Goal: Find contact information

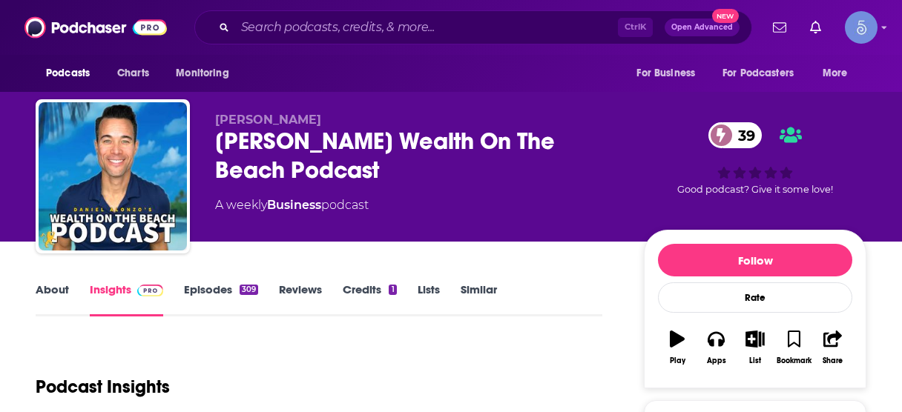
scroll to position [59, 0]
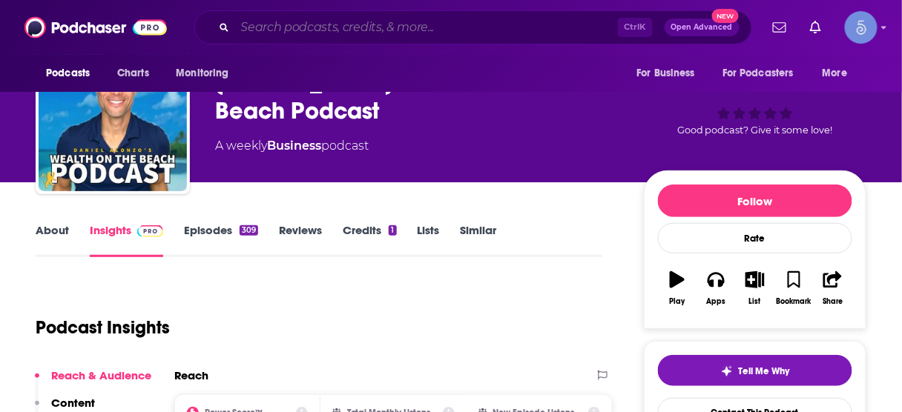
click at [394, 27] on input "Search podcasts, credits, & more..." at bounding box center [426, 28] width 383 height 24
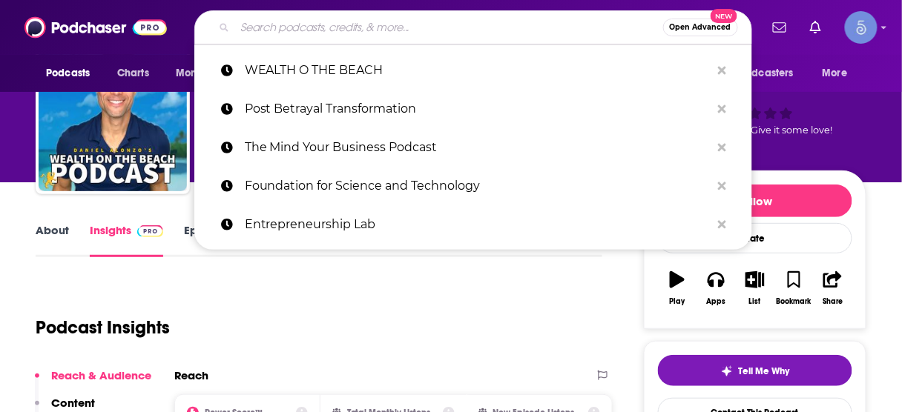
paste input "Scaling Up: Lessons From The World's Best CEOs and Founders"
type input "Scaling Up: Lessons From The World's Best CEOs and Founders"
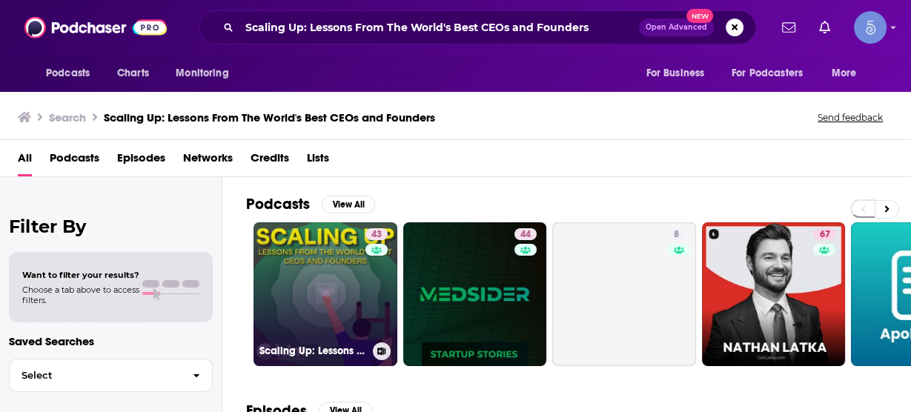
click at [299, 307] on link "43 Scaling Up: Lessons From The World's Best CEOs and Founders" at bounding box center [326, 294] width 144 height 144
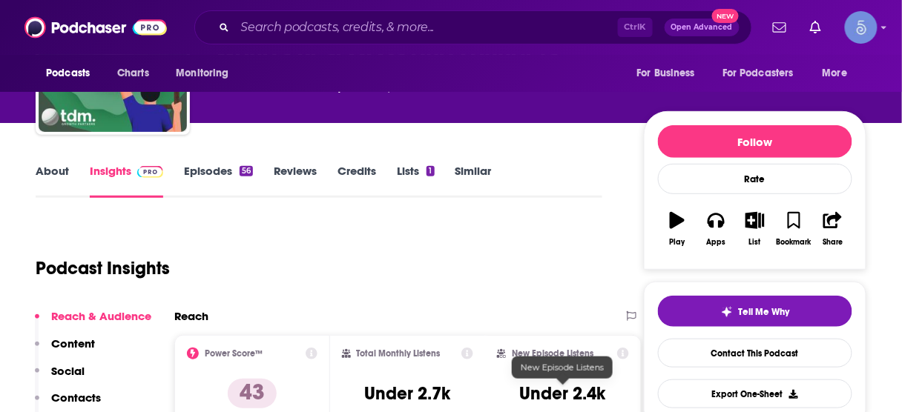
scroll to position [178, 0]
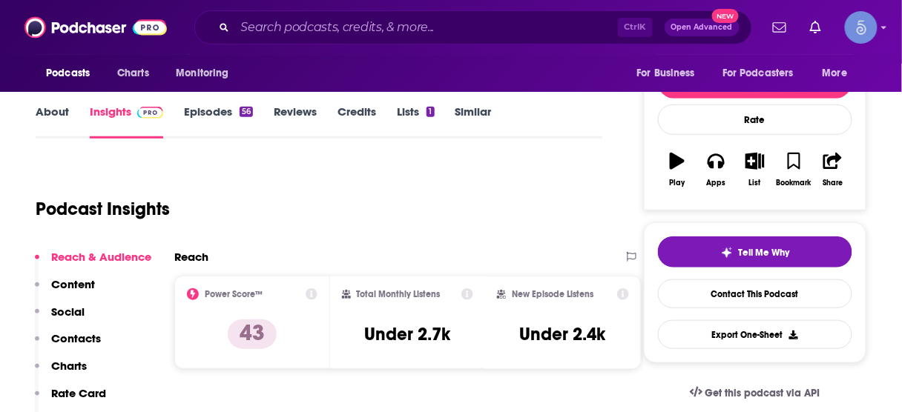
click at [75, 344] on p "Contacts" at bounding box center [76, 339] width 50 height 14
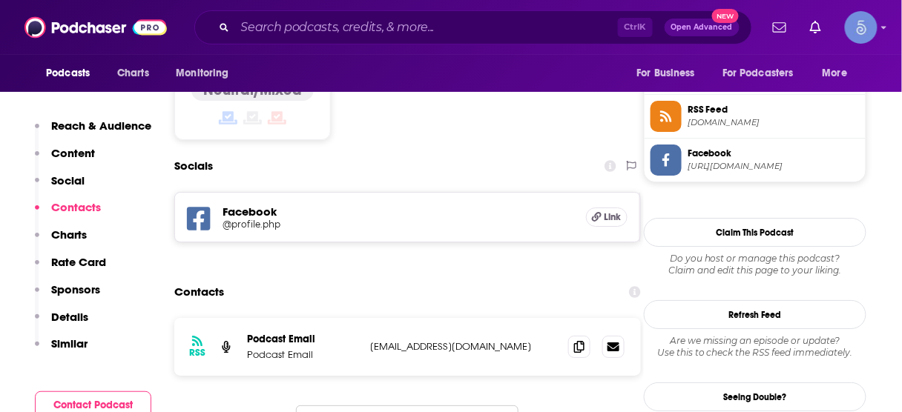
scroll to position [1219, 0]
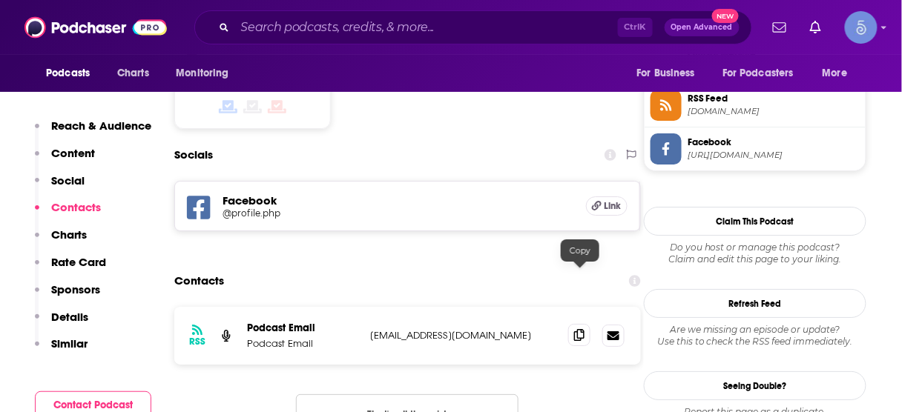
click at [578, 329] on icon at bounding box center [579, 335] width 10 height 12
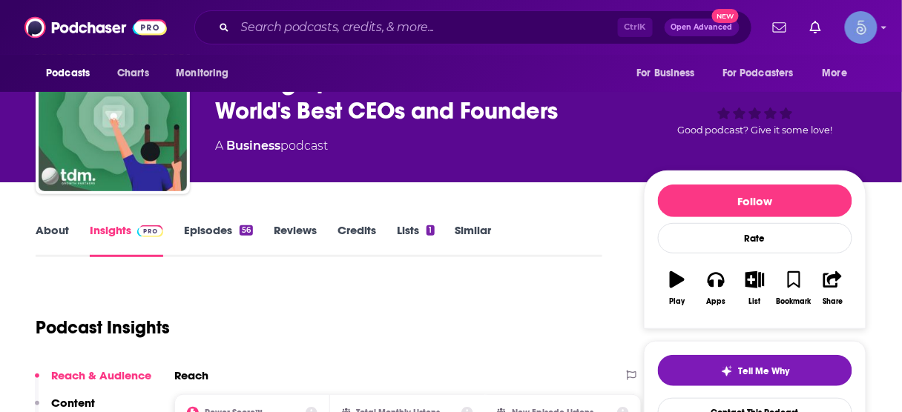
scroll to position [0, 0]
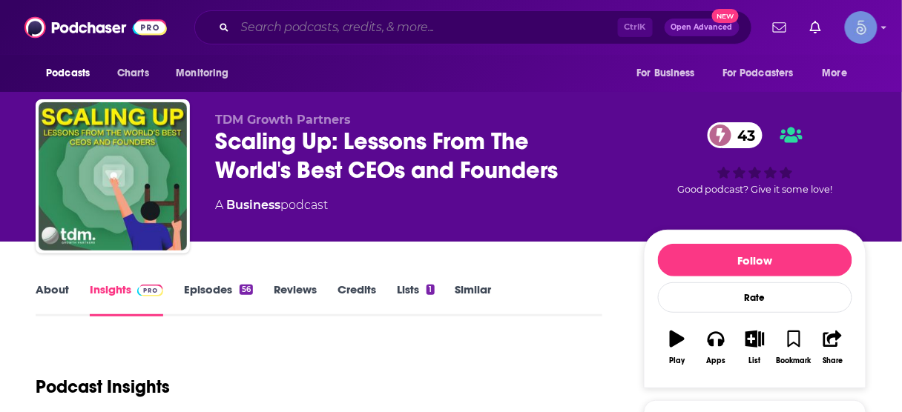
click at [421, 27] on input "Search podcasts, credits, & more..." at bounding box center [426, 28] width 383 height 24
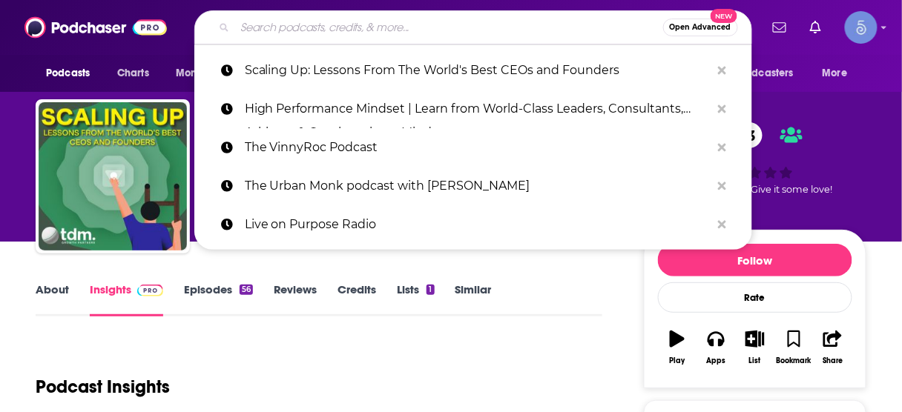
paste input "The Revenue Leadership Podcast with [PERSON_NAME]"
type input "The Revenue Leadership Podcast with [PERSON_NAME]"
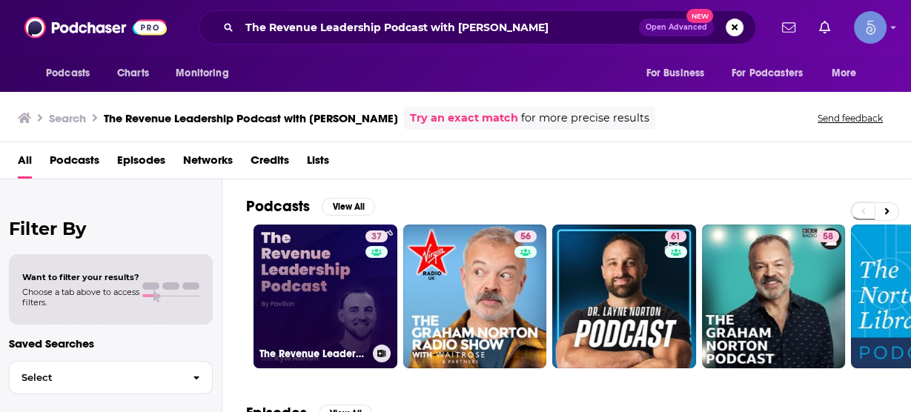
click at [333, 280] on link "37 The Revenue Leadership Podcast with [PERSON_NAME]" at bounding box center [326, 297] width 144 height 144
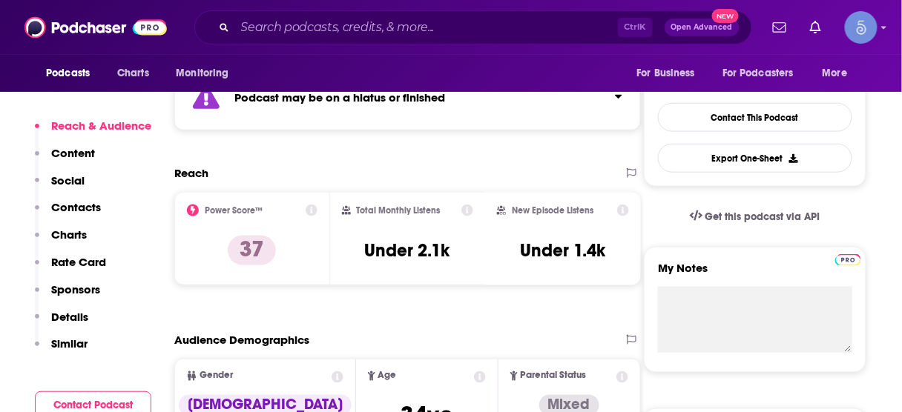
scroll to position [356, 0]
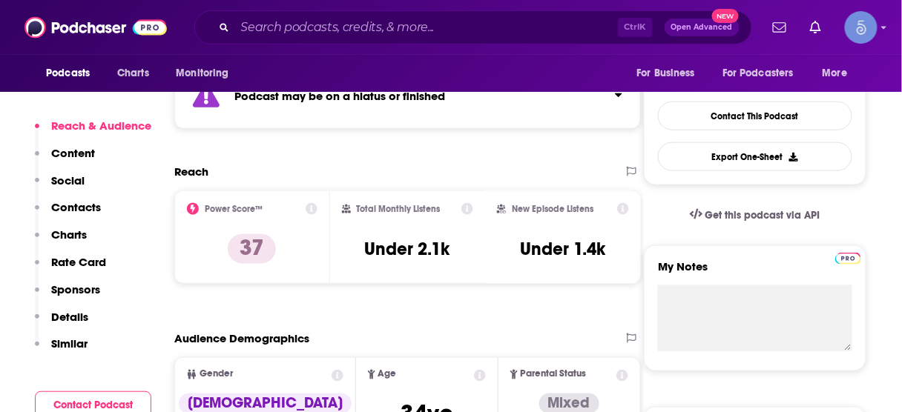
click at [88, 202] on p "Contacts" at bounding box center [76, 207] width 50 height 14
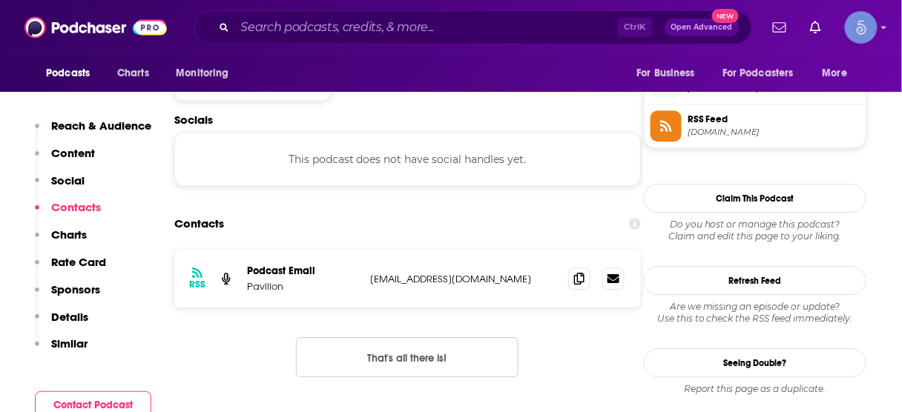
scroll to position [1082, 0]
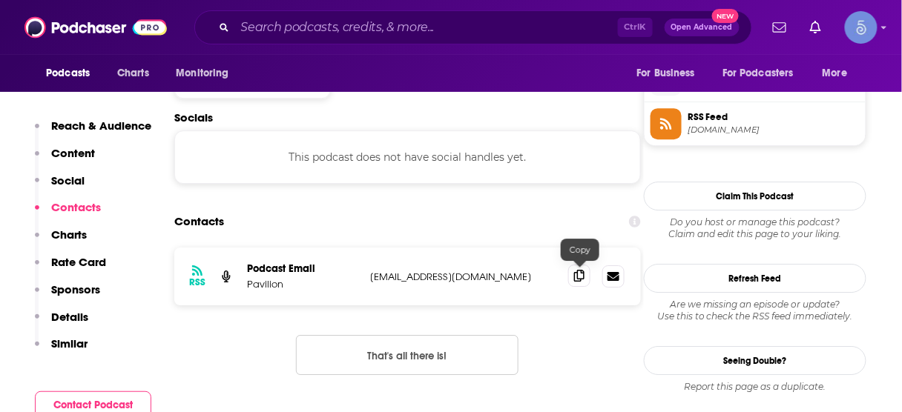
click at [581, 275] on icon at bounding box center [579, 276] width 10 height 12
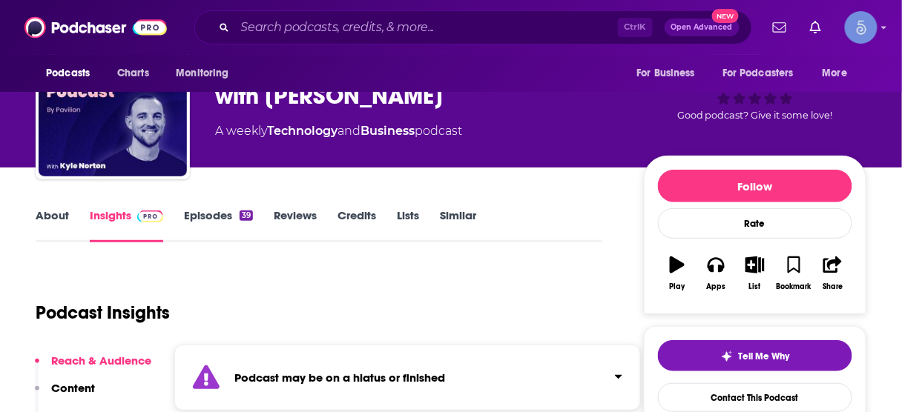
scroll to position [0, 0]
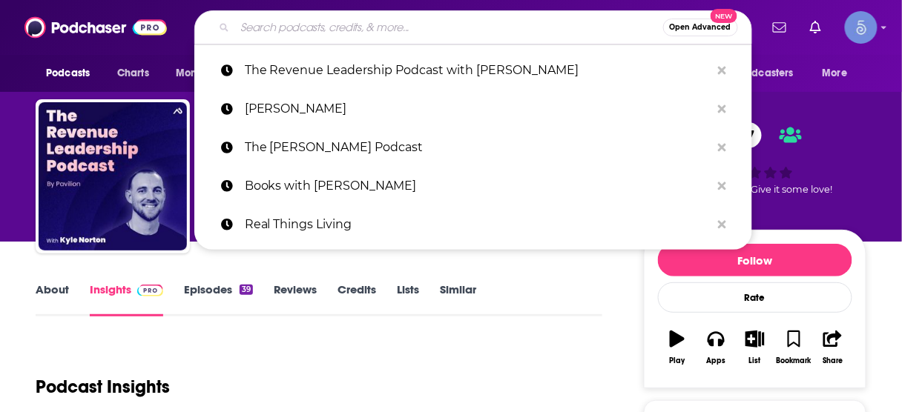
click at [430, 28] on input "Search podcasts, credits, & more..." at bounding box center [449, 28] width 428 height 24
paste input "Acquisitions Anonymous - #1 for business buying, selling and operating"
type input "Acquisitions Anonymous - #1 for business buying, selling and operating"
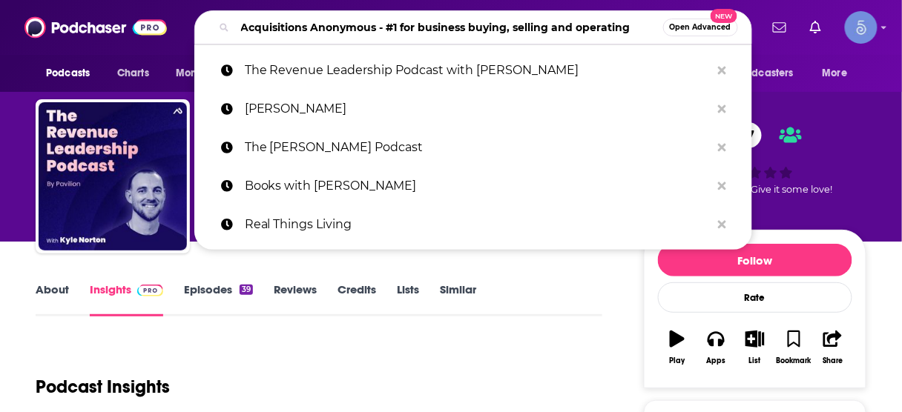
scroll to position [0, 1]
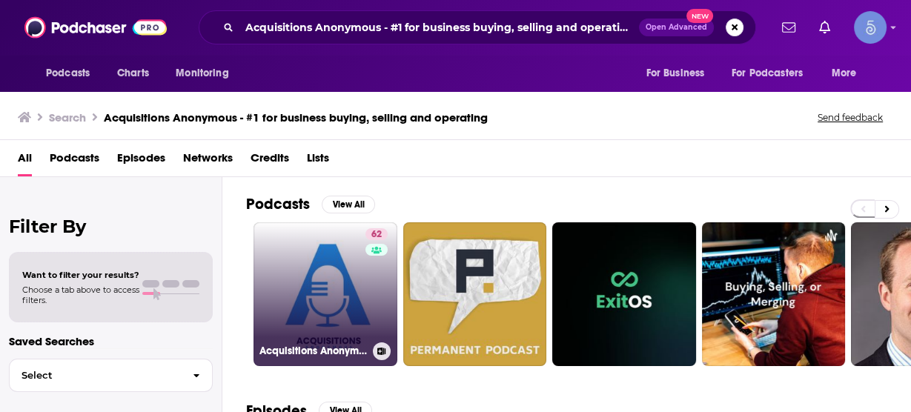
click at [321, 292] on link "62 Acquisitions Anonymous - #1 for business buying, selling and operating" at bounding box center [326, 294] width 144 height 144
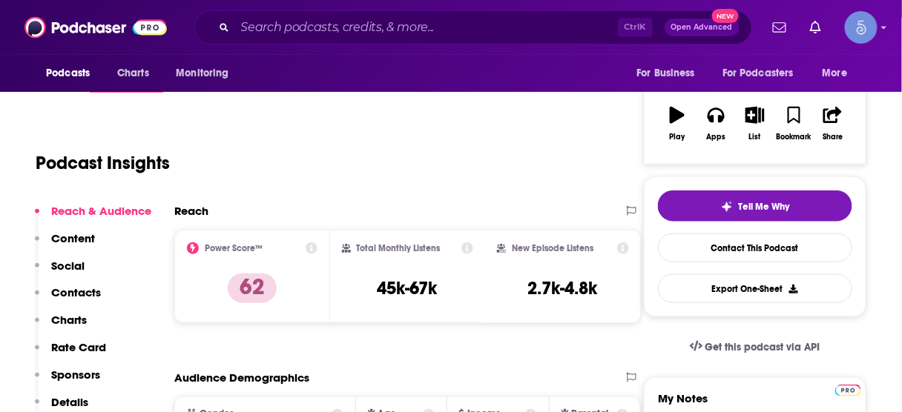
scroll to position [237, 0]
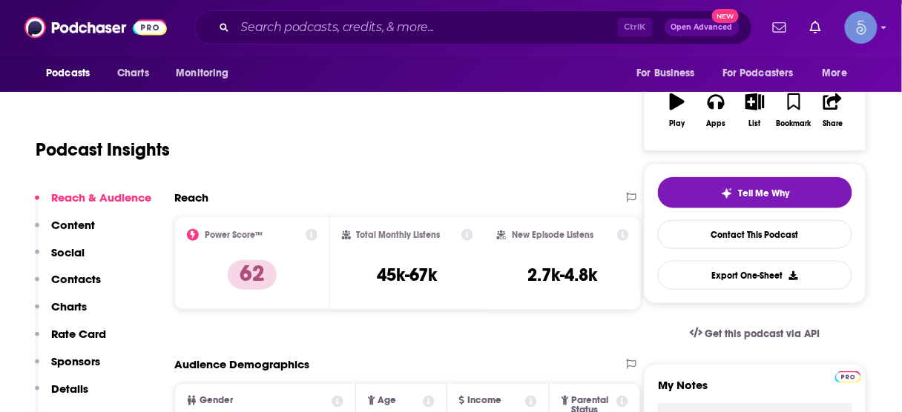
click at [96, 281] on p "Contacts" at bounding box center [76, 279] width 50 height 14
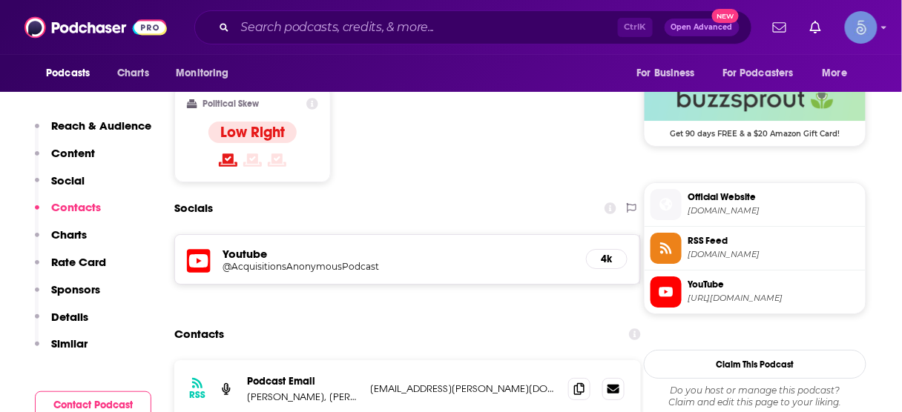
scroll to position [1219, 0]
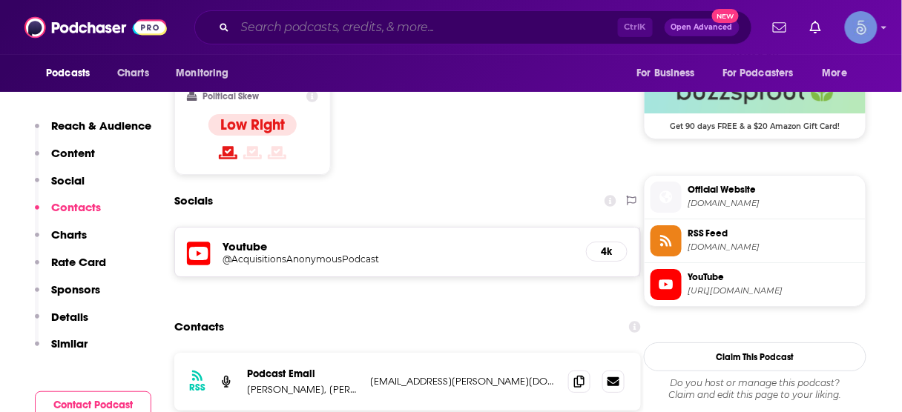
click at [458, 22] on input "Search podcasts, credits, & more..." at bounding box center [426, 28] width 383 height 24
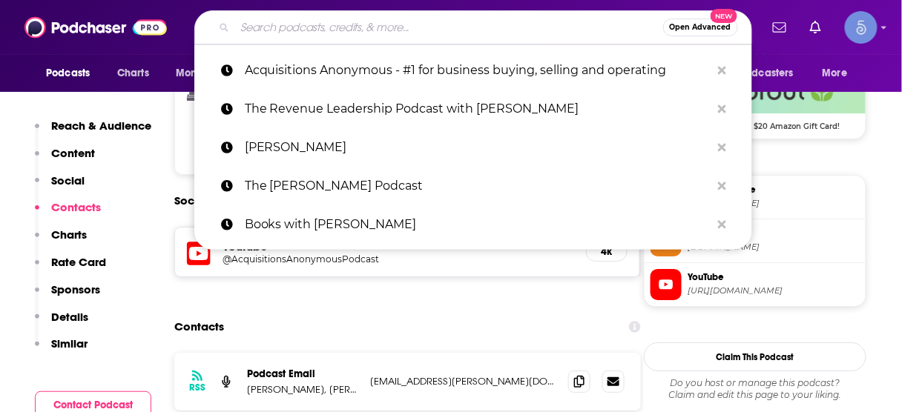
paste input "Aspire with [PERSON_NAME]"
type input "Aspire with [PERSON_NAME]"
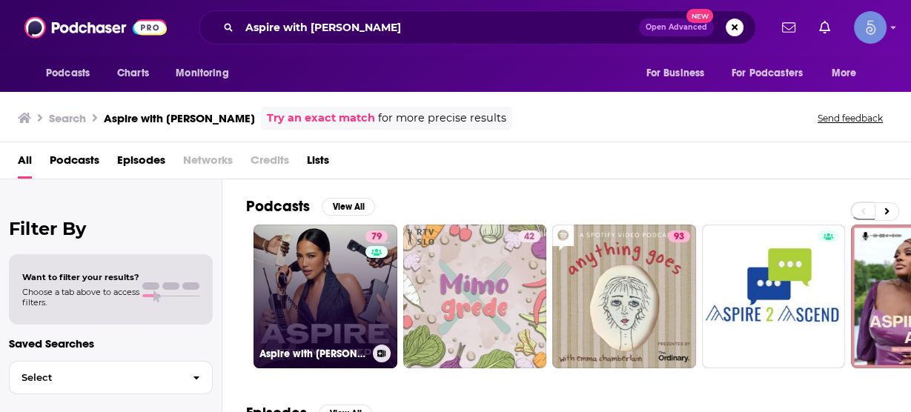
click at [313, 296] on link "79 Aspire with [PERSON_NAME]" at bounding box center [326, 297] width 144 height 144
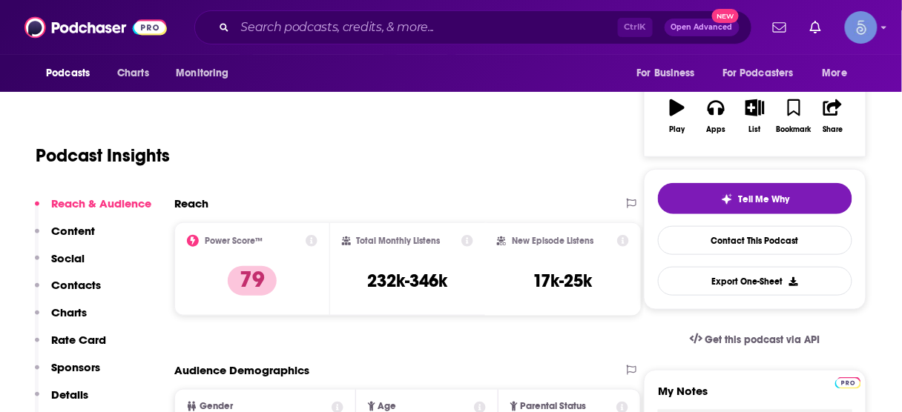
scroll to position [237, 0]
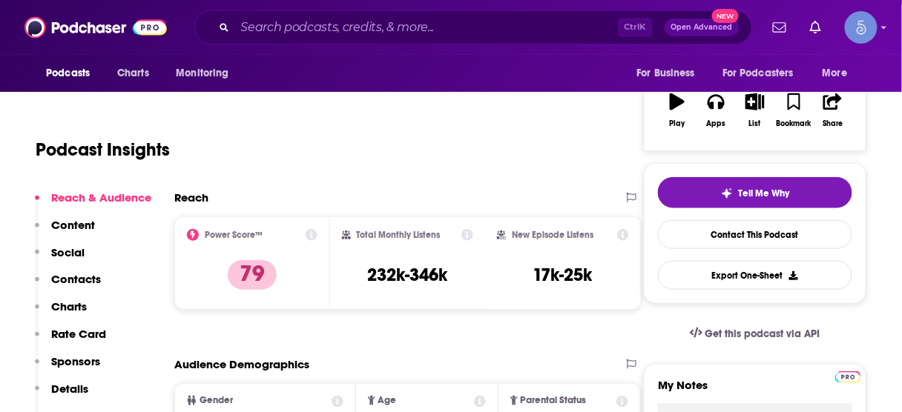
click at [87, 282] on p "Contacts" at bounding box center [76, 279] width 50 height 14
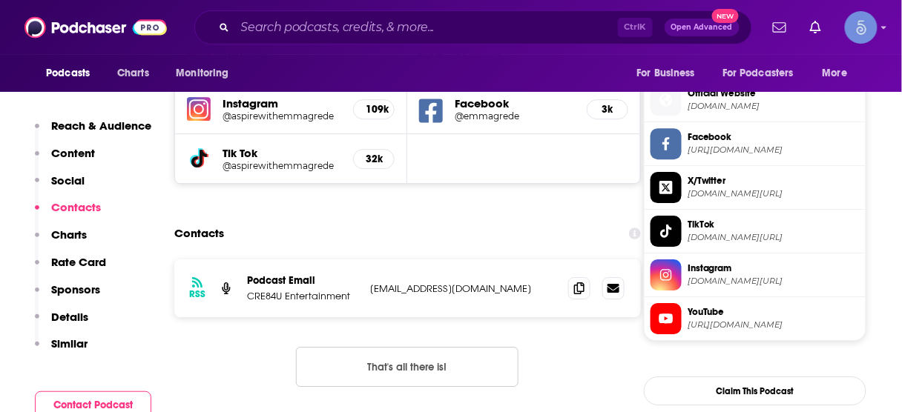
scroll to position [1074, 0]
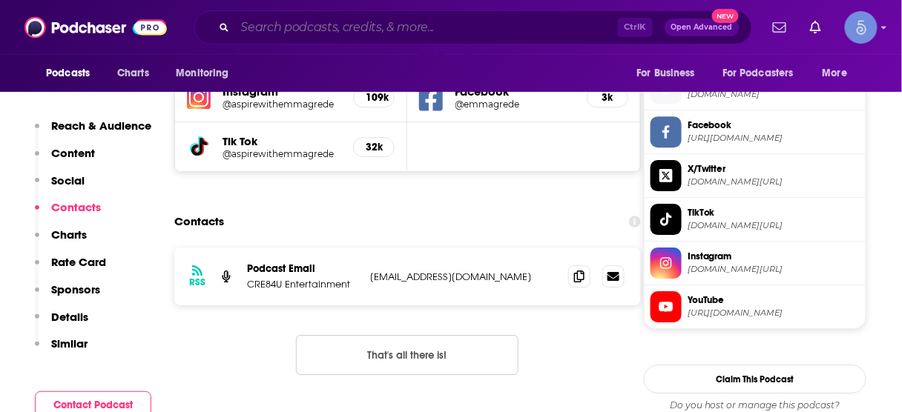
click at [380, 32] on input "Search podcasts, credits, & more..." at bounding box center [426, 28] width 383 height 24
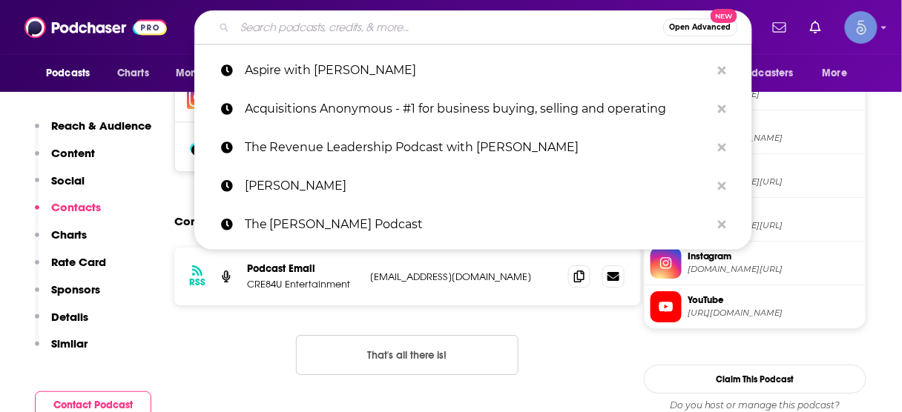
paste input "The Scaling CEO"
type input "The Scaling CEO"
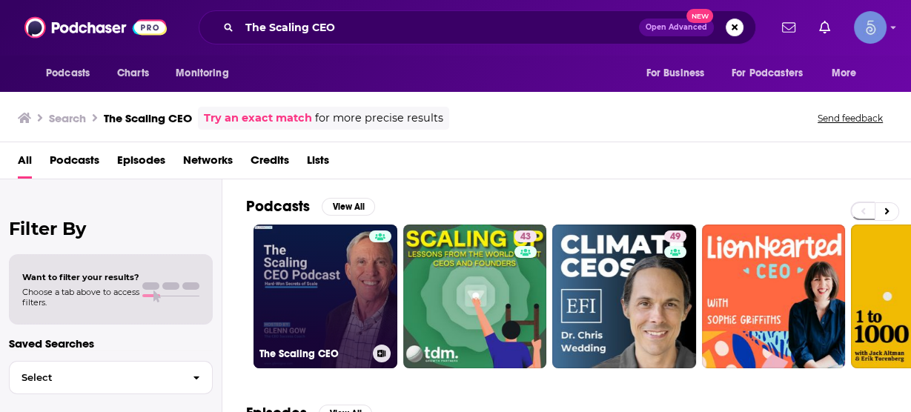
click at [342, 274] on link "The Scaling CEO" at bounding box center [326, 297] width 144 height 144
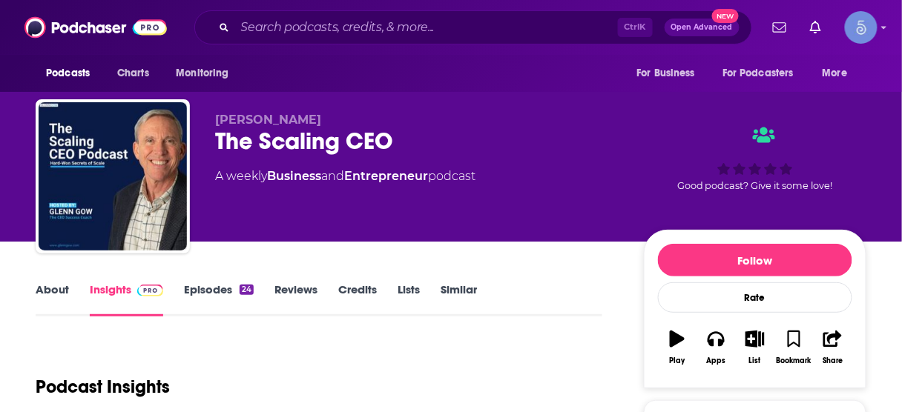
scroll to position [178, 0]
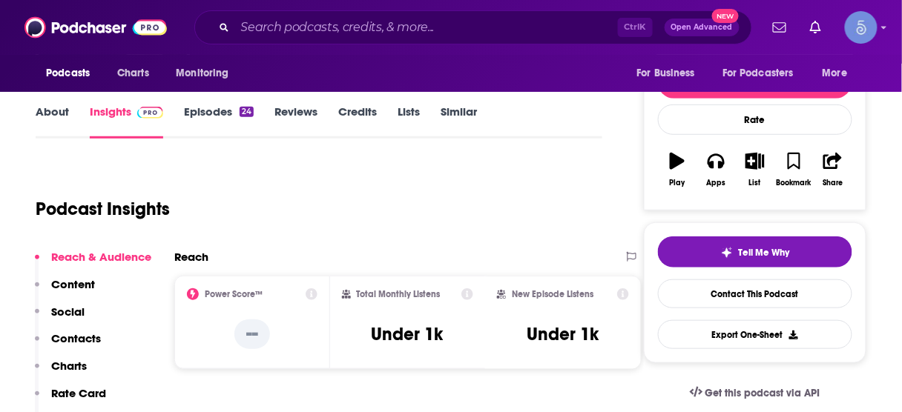
click at [93, 334] on p "Contacts" at bounding box center [76, 339] width 50 height 14
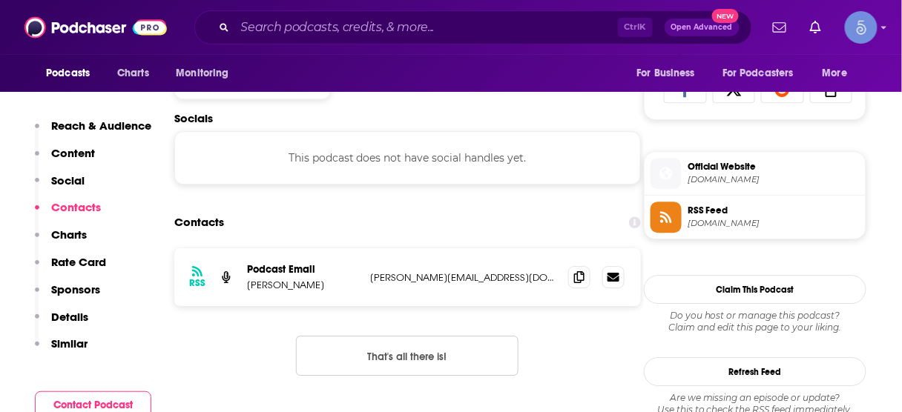
scroll to position [990, 0]
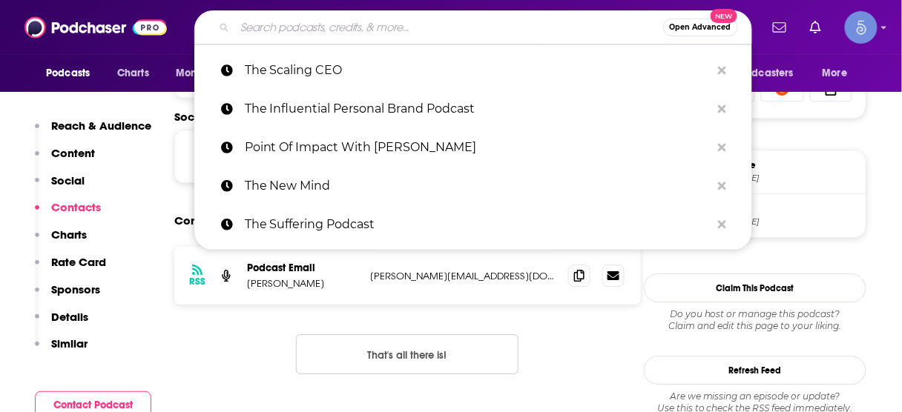
click at [516, 21] on input "Search podcasts, credits, & more..." at bounding box center [449, 28] width 428 height 24
paste input "Acquired"
type input "Acquired"
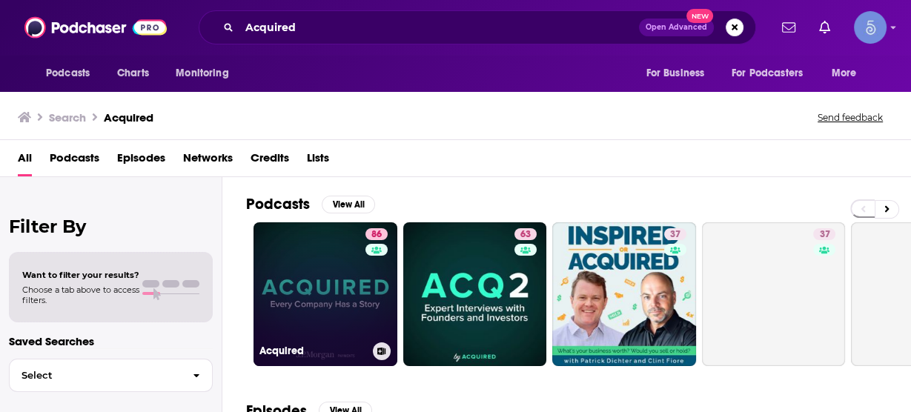
click at [366, 281] on div "86" at bounding box center [379, 285] width 26 height 114
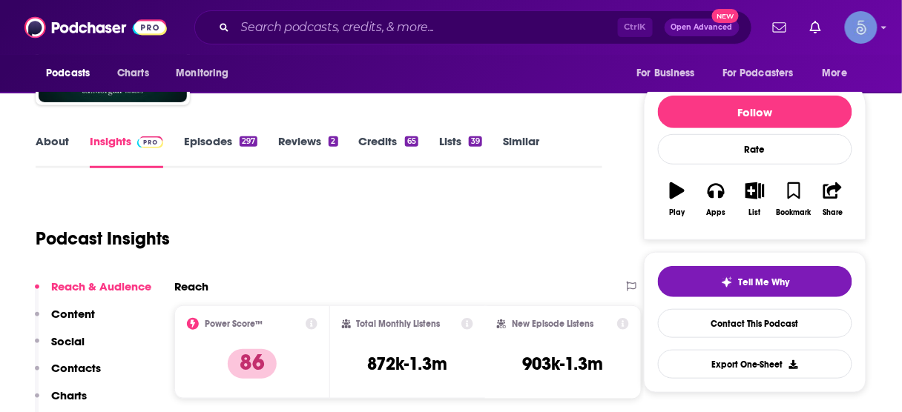
scroll to position [178, 0]
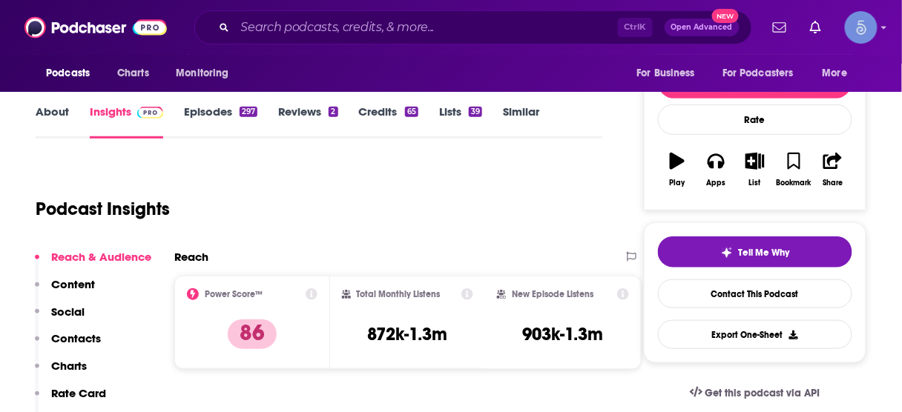
click at [79, 335] on p "Contacts" at bounding box center [76, 339] width 50 height 14
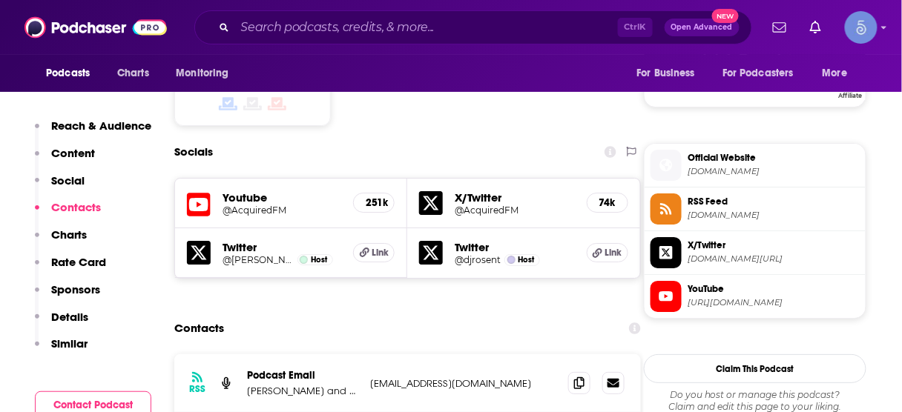
scroll to position [1255, 0]
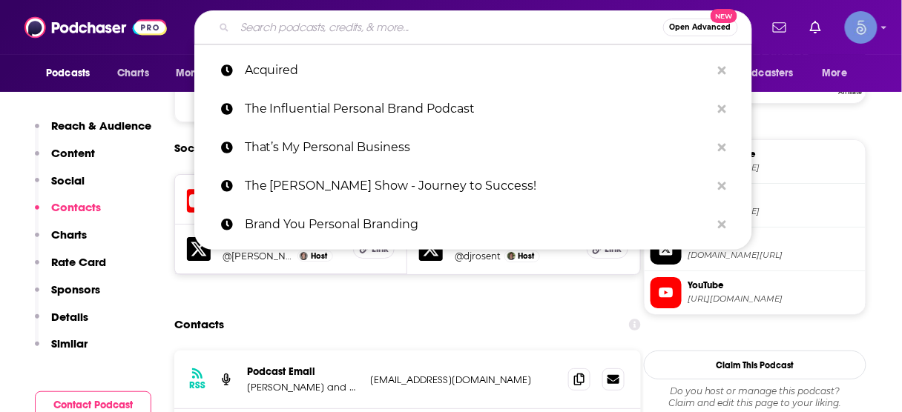
click at [465, 27] on input "Search podcasts, credits, & more..." at bounding box center [449, 28] width 428 height 24
paste input "Revenue Builders"
type input "Revenue Builders"
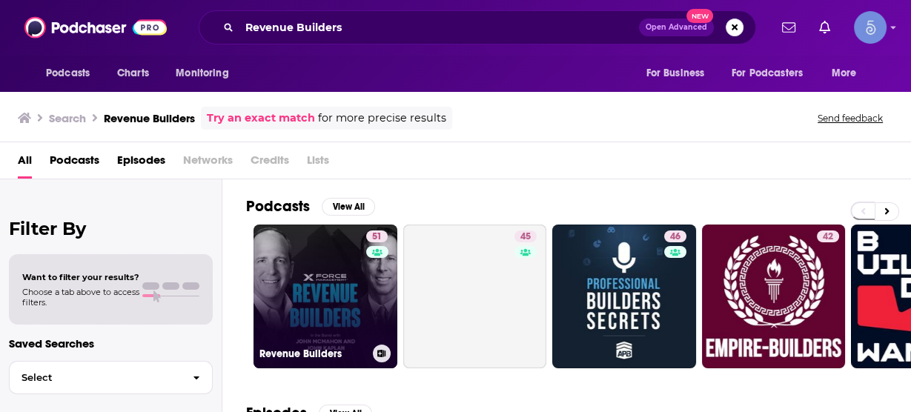
click at [332, 286] on link "51 Revenue Builders" at bounding box center [326, 297] width 144 height 144
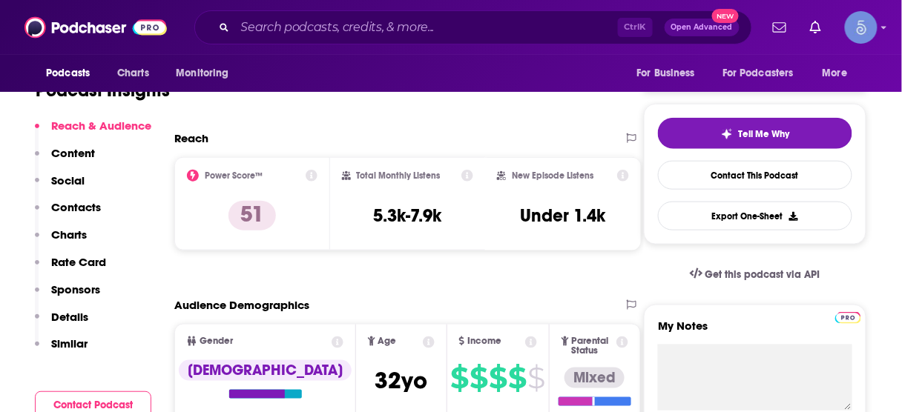
click at [82, 209] on p "Contacts" at bounding box center [76, 207] width 50 height 14
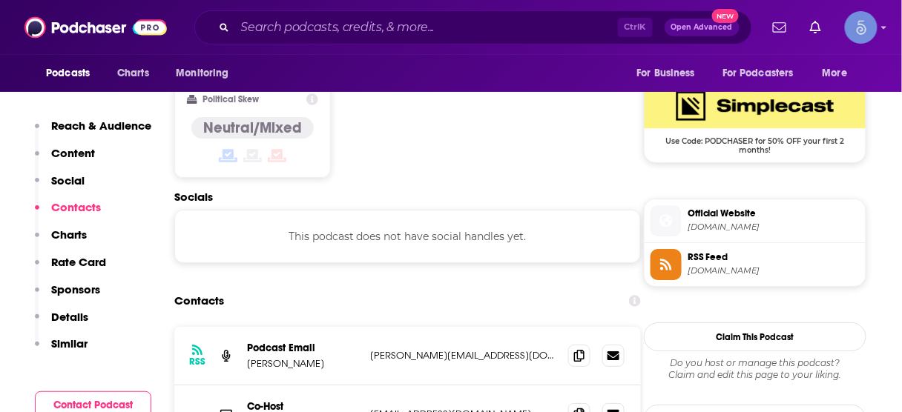
scroll to position [1209, 0]
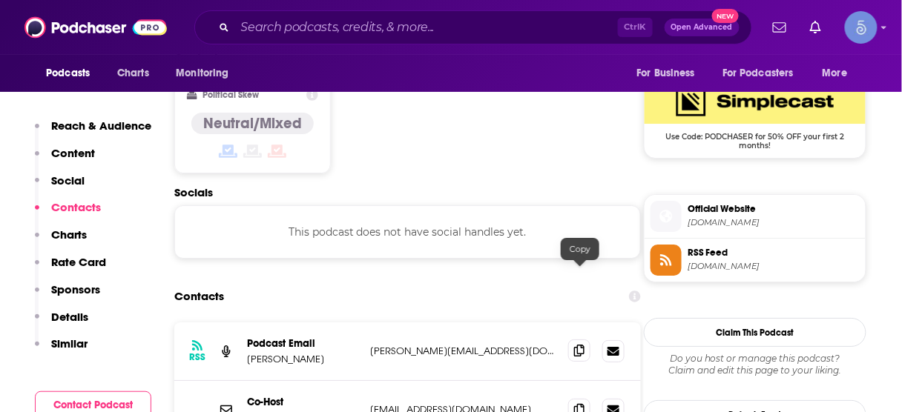
click at [579, 345] on icon at bounding box center [579, 351] width 10 height 12
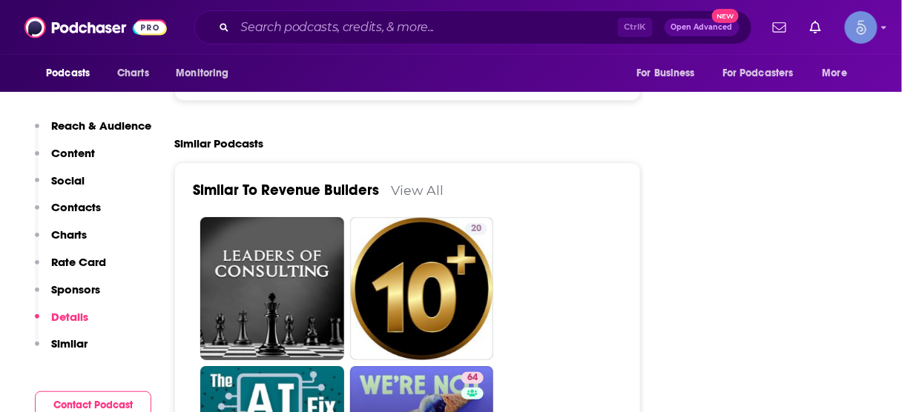
scroll to position [2692, 0]
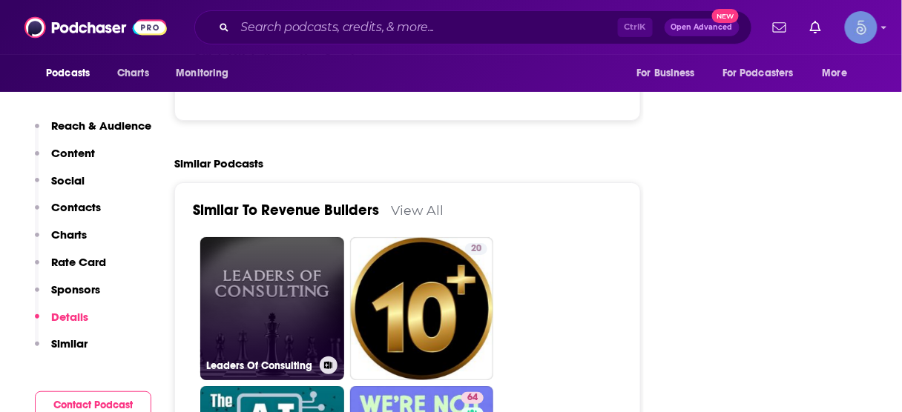
click at [297, 240] on link "Leaders Of Consulting" at bounding box center [272, 309] width 144 height 144
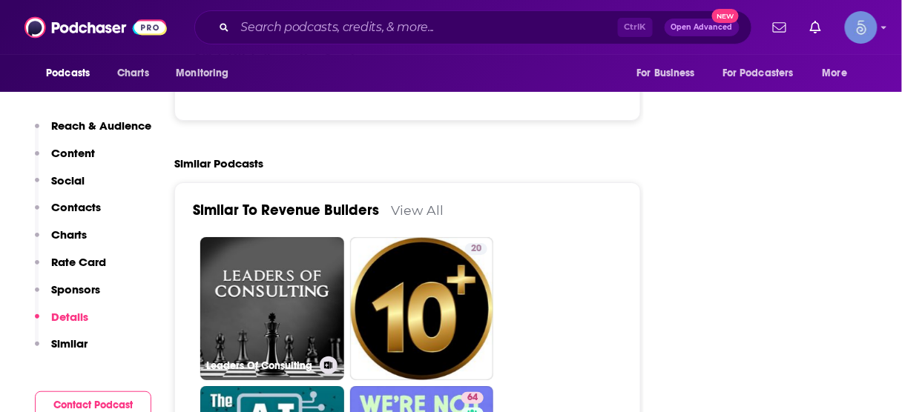
type input "[URL][DOMAIN_NAME]"
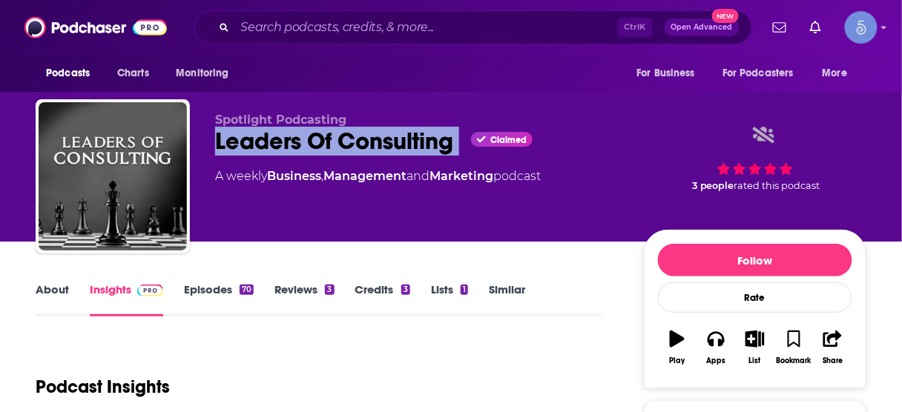
drag, startPoint x: 214, startPoint y: 139, endPoint x: 418, endPoint y: 139, distance: 203.9
click at [459, 142] on div "Spotlight Podcasting Leaders Of Consulting Claimed A weekly Business , Manageme…" at bounding box center [451, 179] width 831 height 160
copy h2 "Leaders Of Consulting"
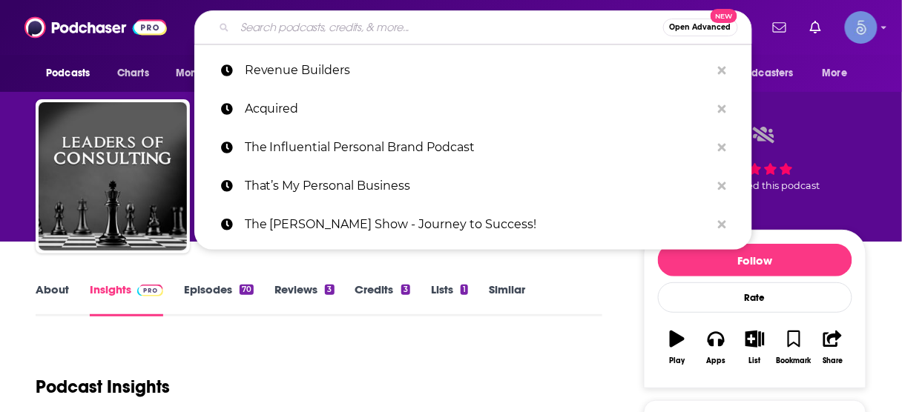
click at [418, 22] on input "Search podcasts, credits, & more..." at bounding box center [449, 28] width 428 height 24
paste input "LEADERS IN CONSULTING"
type input "LEADERS IN CONSULTING"
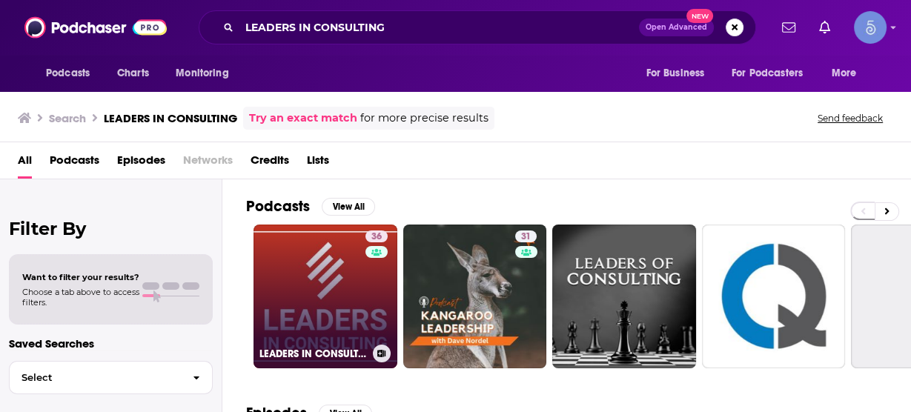
click at [297, 276] on link "36 LEADERS IN CONSULTING" at bounding box center [326, 297] width 144 height 144
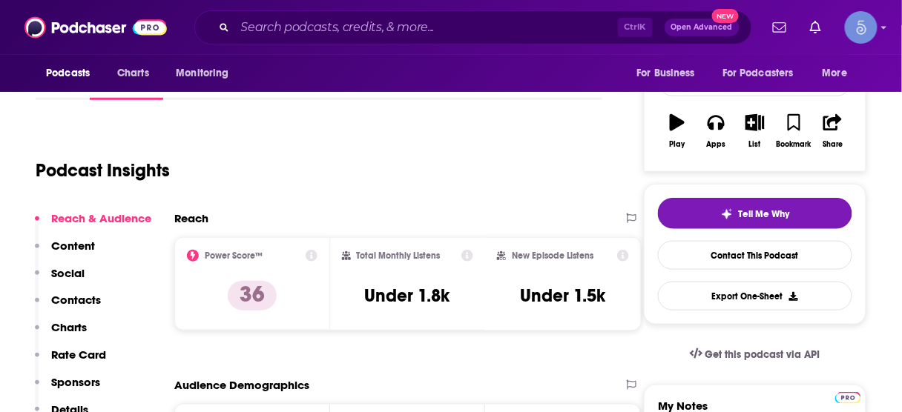
scroll to position [237, 0]
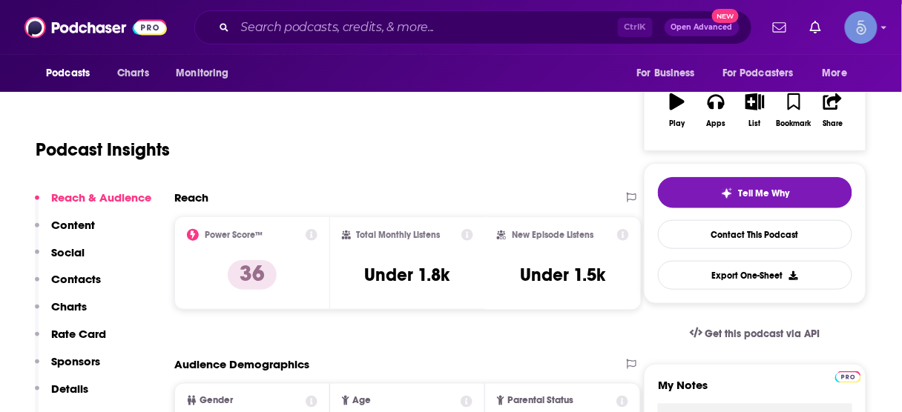
click at [76, 277] on p "Contacts" at bounding box center [76, 279] width 50 height 14
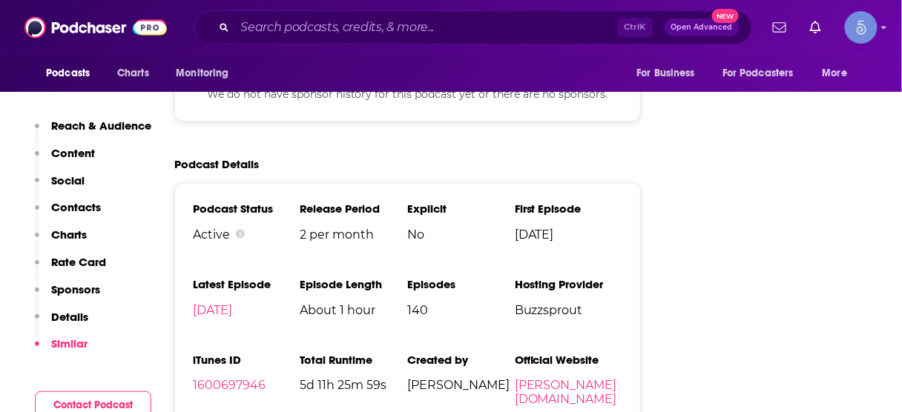
scroll to position [1616, 0]
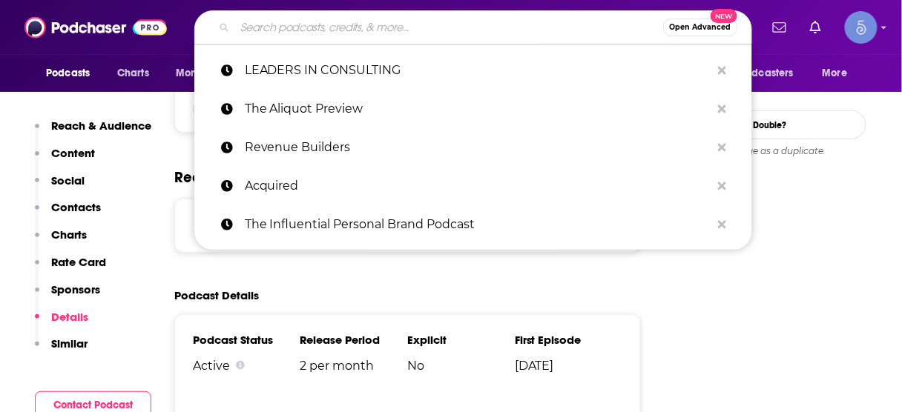
click at [488, 32] on input "Search podcasts, credits, & more..." at bounding box center [449, 28] width 428 height 24
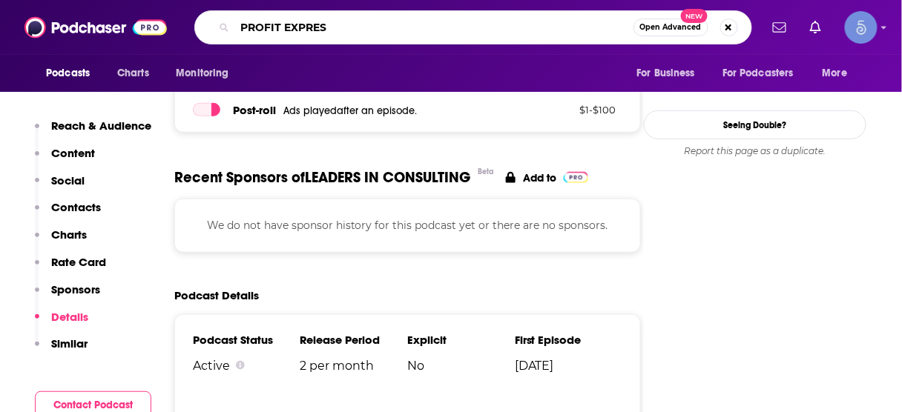
type input "PROFIT EXPRESS"
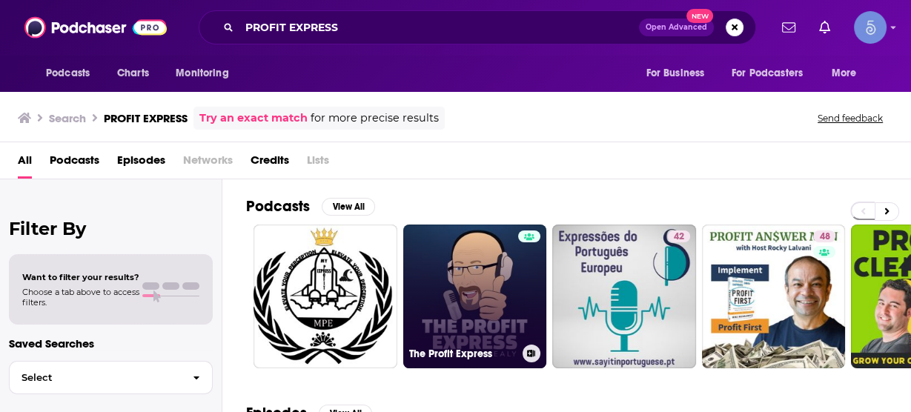
click at [510, 272] on link "The Profit Express" at bounding box center [475, 297] width 144 height 144
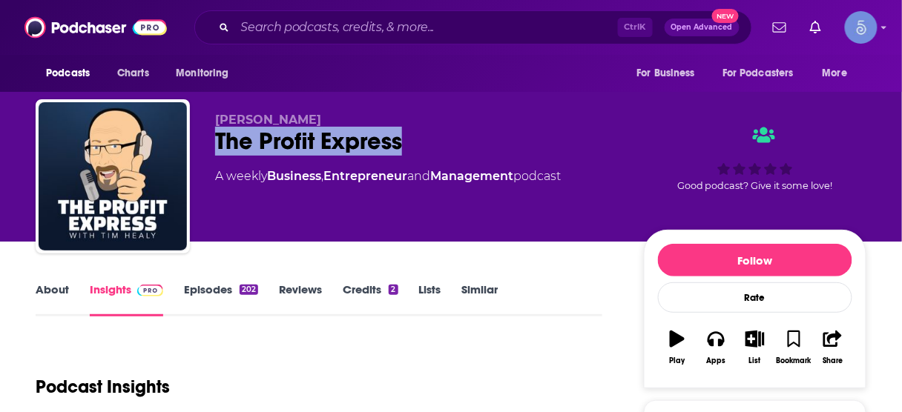
drag, startPoint x: 211, startPoint y: 136, endPoint x: 419, endPoint y: 146, distance: 208.6
click at [419, 146] on div "[PERSON_NAME] The Profit Express A weekly Business , Entrepreneur and Managemen…" at bounding box center [451, 179] width 831 height 160
copy h2 "The Profit Express"
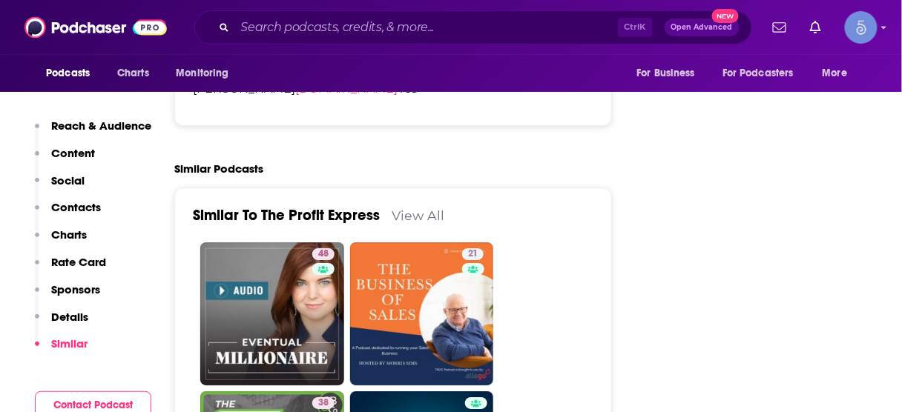
scroll to position [2551, 0]
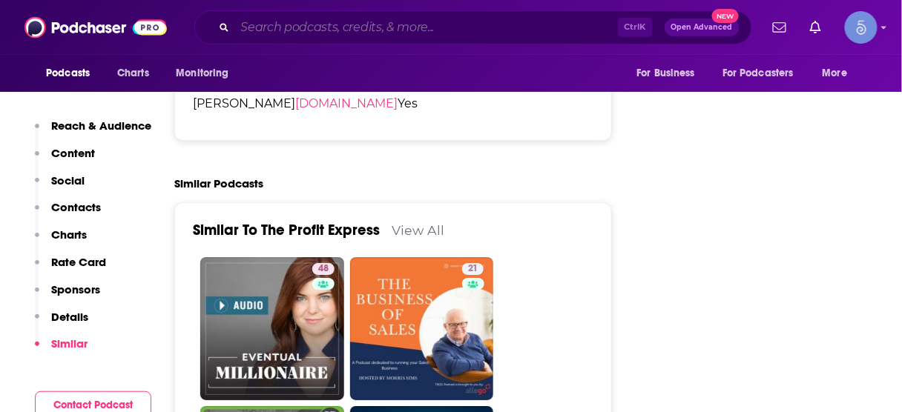
click at [392, 22] on input "Search podcasts, credits, & more..." at bounding box center [426, 28] width 383 height 24
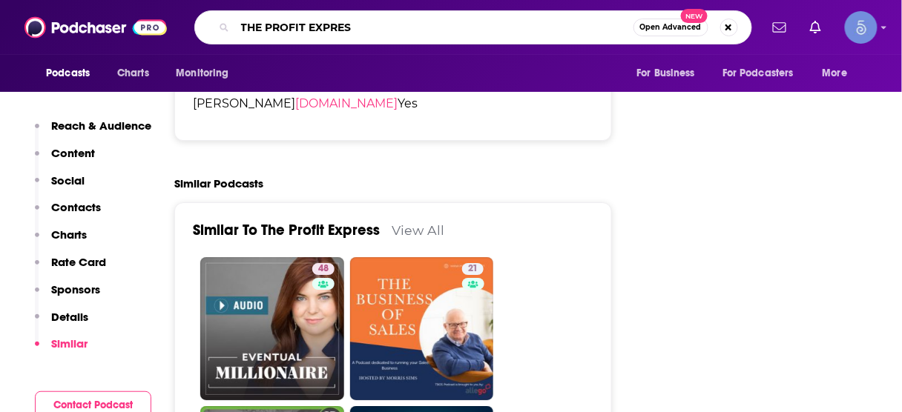
type input "THE PROFIT EXPRESS"
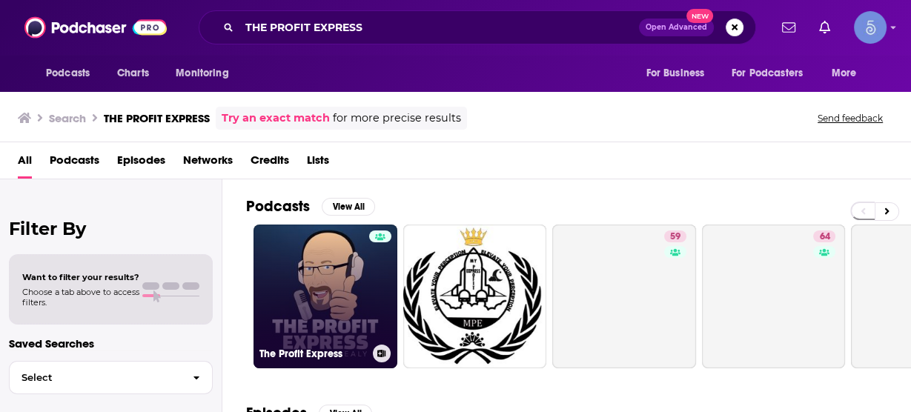
click at [311, 266] on link "The Profit Express" at bounding box center [326, 297] width 144 height 144
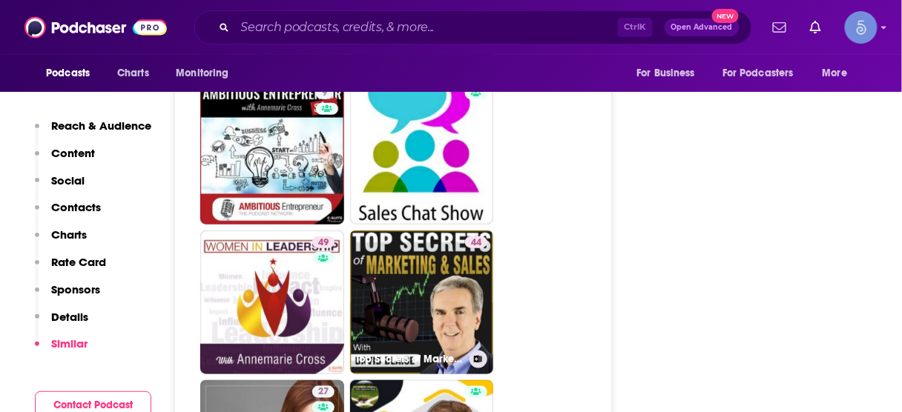
scroll to position [2848, 0]
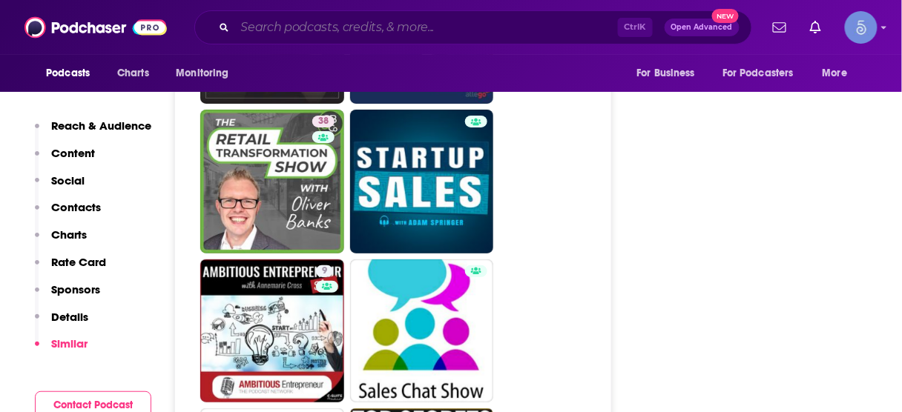
click at [458, 32] on input "Search podcasts, credits, & more..." at bounding box center [426, 28] width 383 height 24
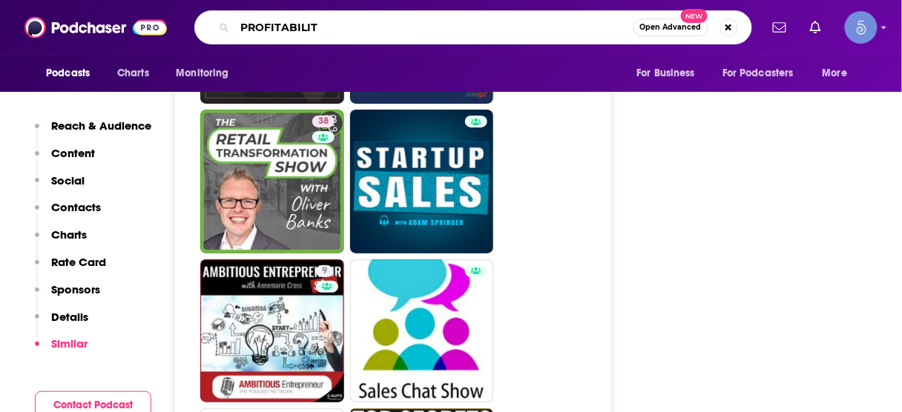
type input "PROFITABILITY"
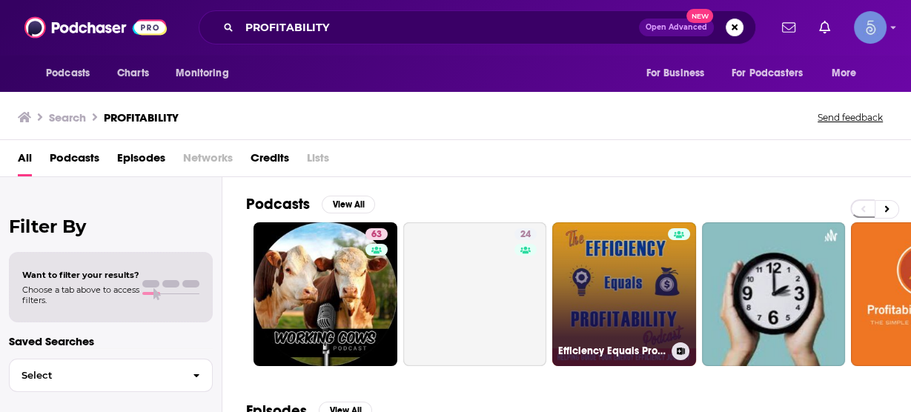
click at [644, 283] on link "Efficiency Equals Profitability's podcast" at bounding box center [625, 294] width 144 height 144
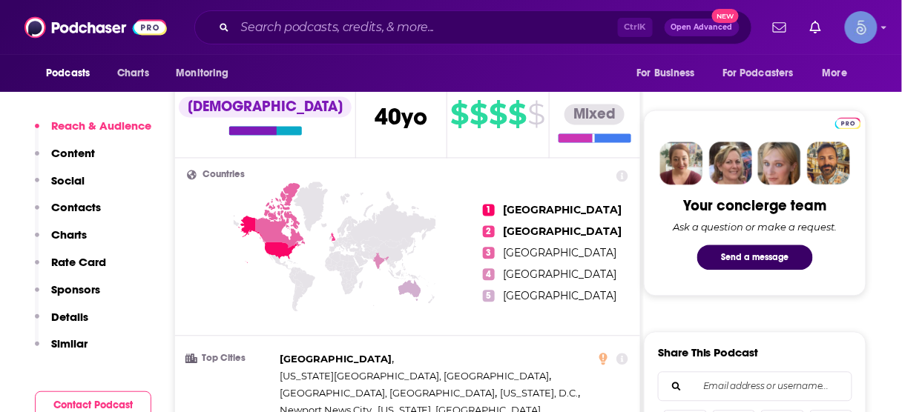
scroll to position [890, 0]
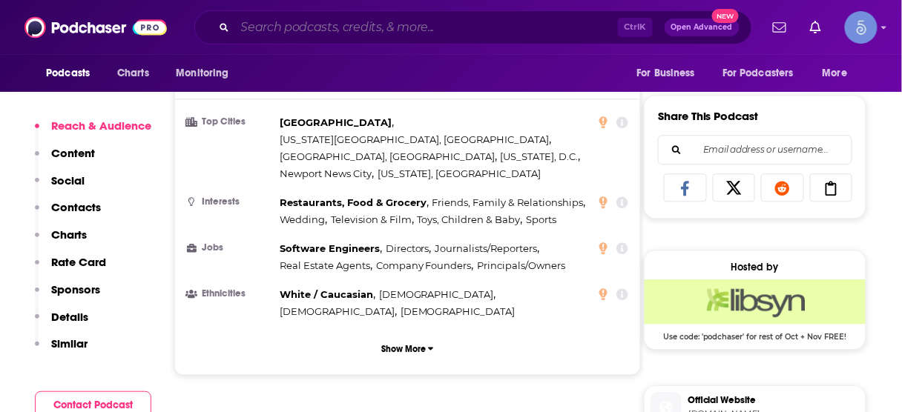
click at [485, 28] on input "Search podcasts, credits, & more..." at bounding box center [426, 28] width 383 height 24
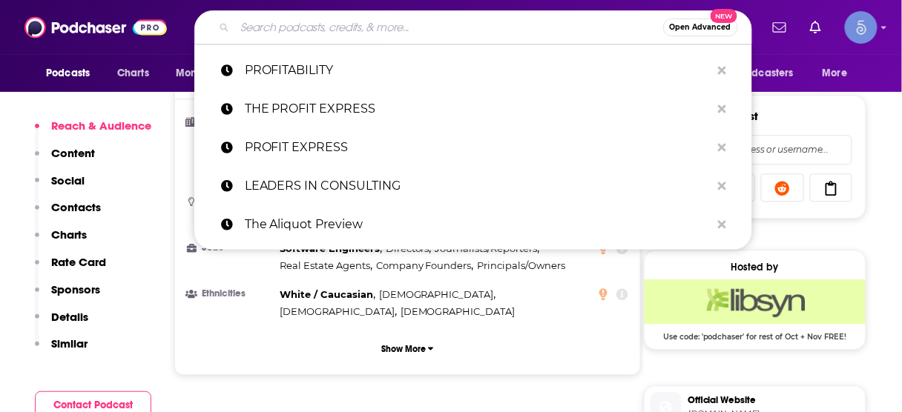
paste input "Pursuit of Profit"
type input "Pursuit of Profit"
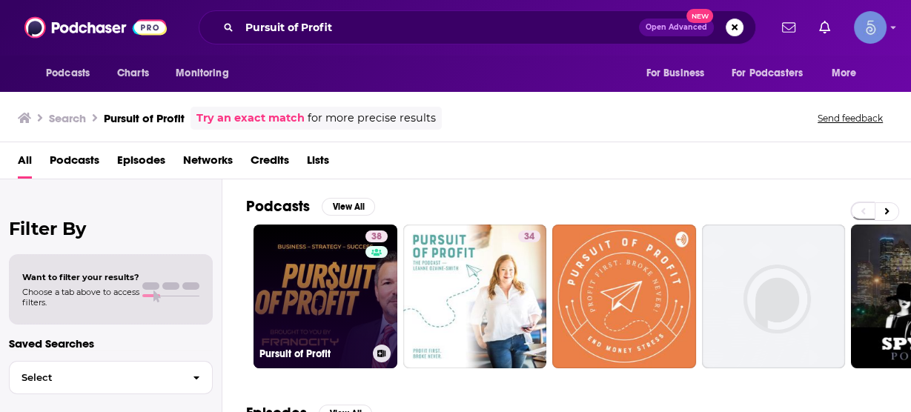
click at [352, 280] on link "38 Pursuit of Profit" at bounding box center [326, 297] width 144 height 144
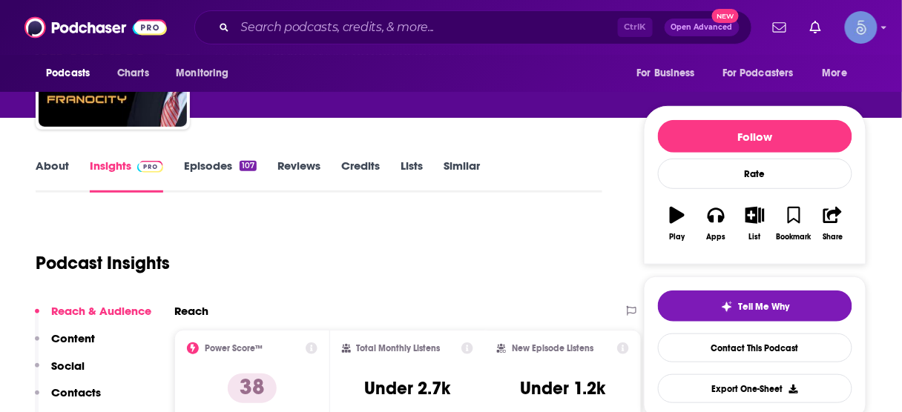
scroll to position [178, 0]
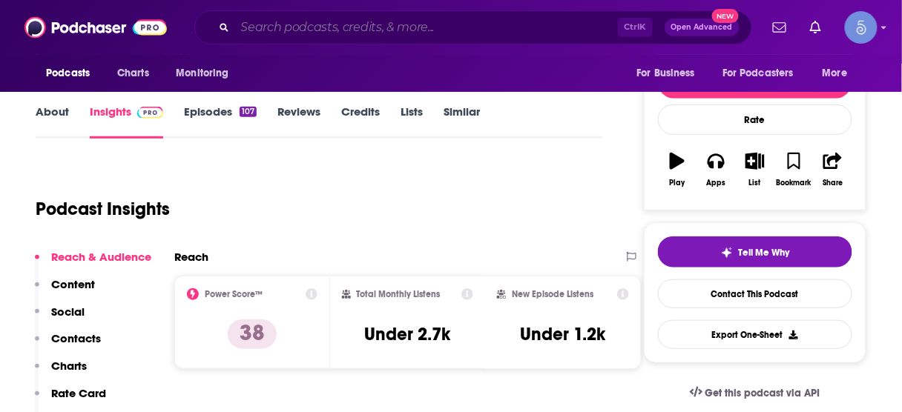
click at [414, 25] on input "Search podcasts, credits, & more..." at bounding box center [426, 28] width 383 height 24
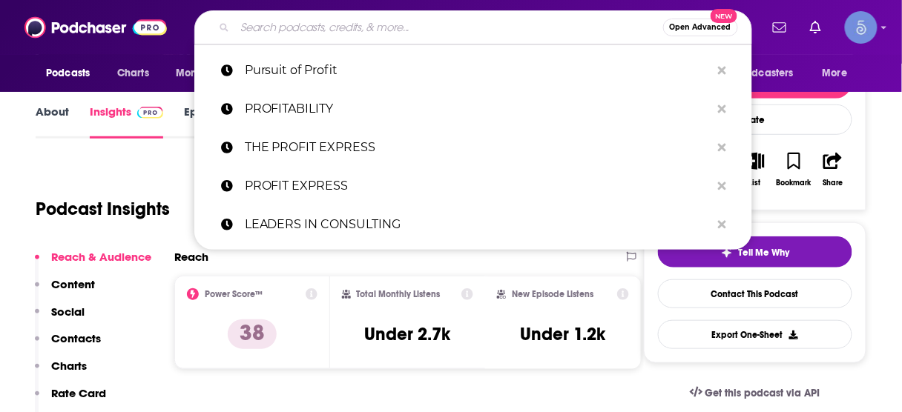
paste input "Profit Is A Choice"
type input "Profit Is A Choice"
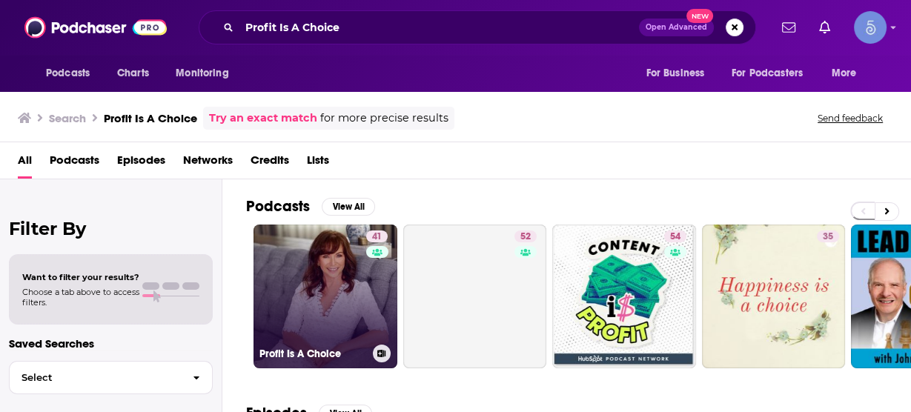
click at [334, 294] on link "41 Profit Is A Choice" at bounding box center [326, 297] width 144 height 144
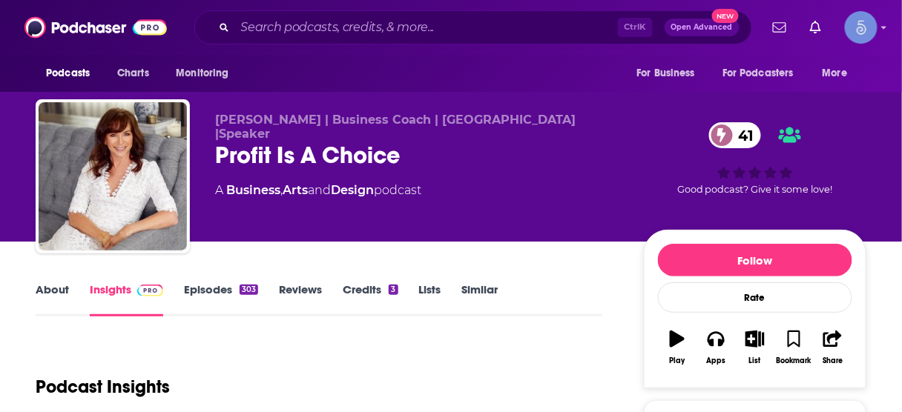
scroll to position [178, 0]
